Goal: Information Seeking & Learning: Learn about a topic

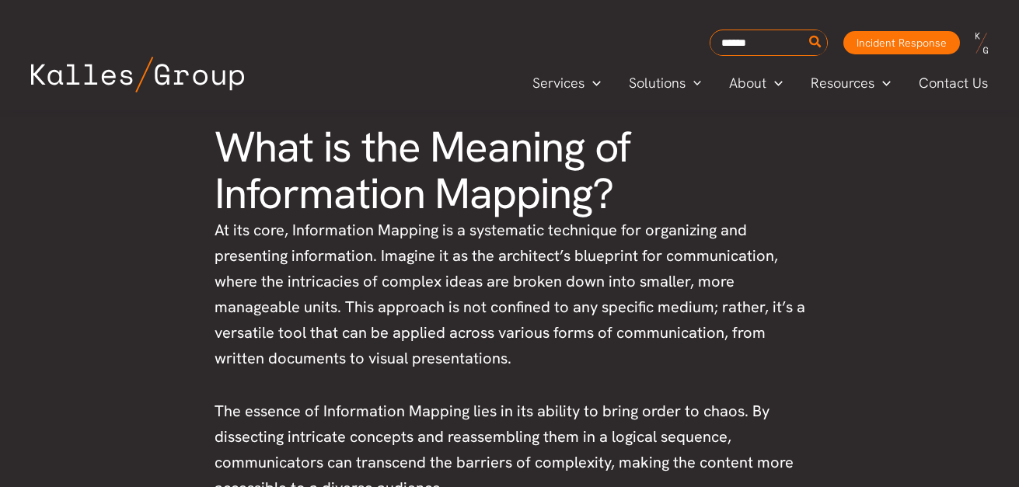
scroll to position [976, 0]
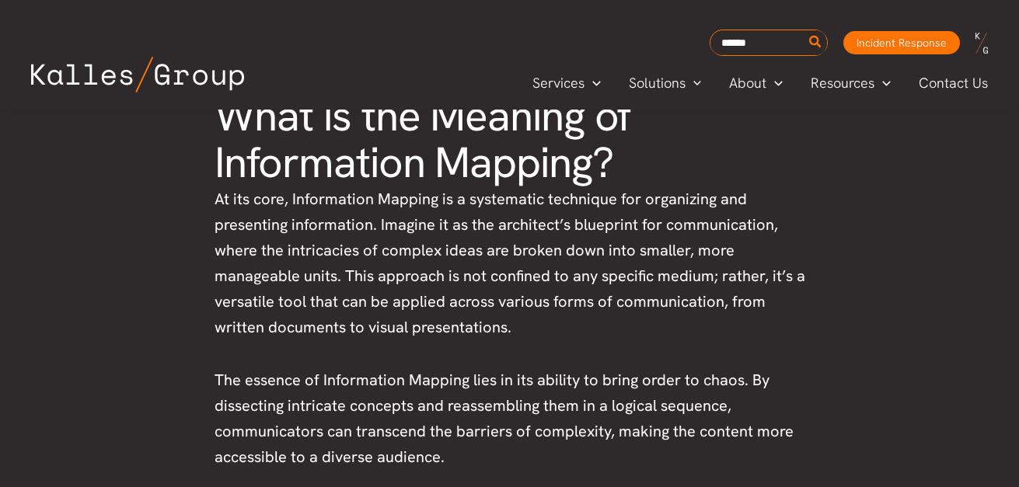
click at [283, 173] on span "What is the Meaning of Information Mapping?" at bounding box center [422, 139] width 417 height 103
click at [225, 198] on span "At its core, Information Mapping is a systematic technique for organizing and p…" at bounding box center [509, 263] width 591 height 148
click at [324, 199] on span "At its core, Information Mapping is a systematic technique for organizing and p…" at bounding box center [509, 263] width 591 height 148
click at [305, 207] on span "At its core, Information Mapping is a systematic technique for organizing and p…" at bounding box center [509, 263] width 591 height 148
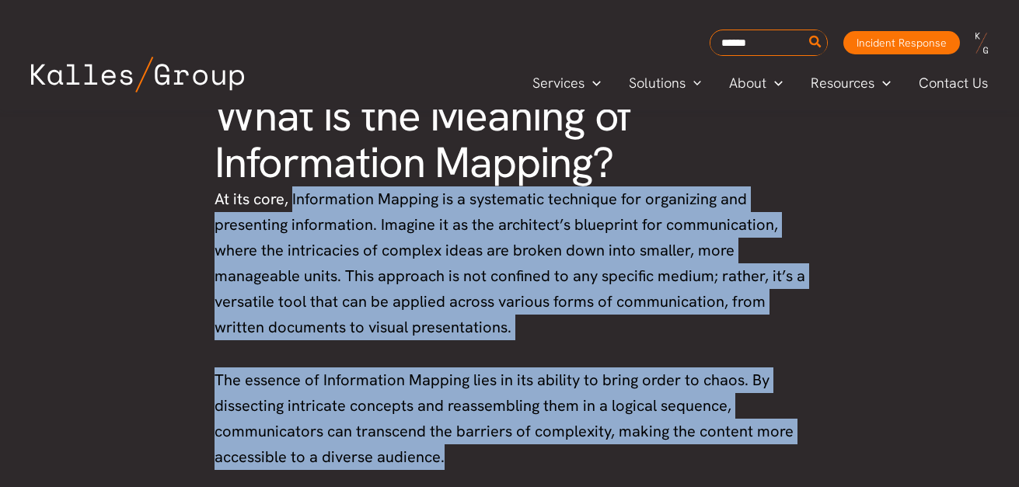
drag, startPoint x: 293, startPoint y: 202, endPoint x: 456, endPoint y: 446, distance: 293.6
copy div "Information Mapping is a systematic technique for organizing and presenting inf…"
